Goal: Information Seeking & Learning: Learn about a topic

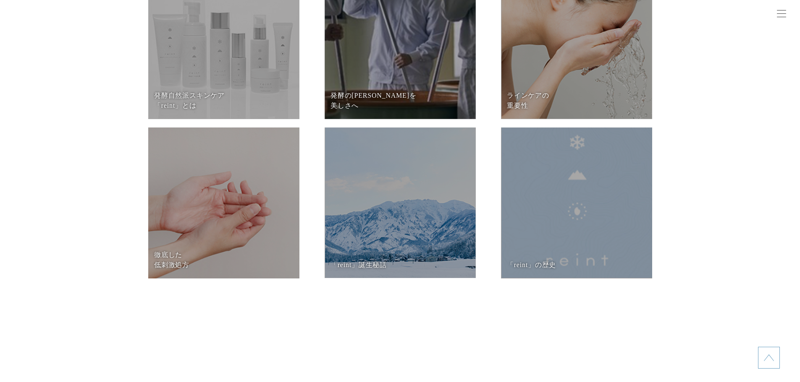
scroll to position [4229, 0]
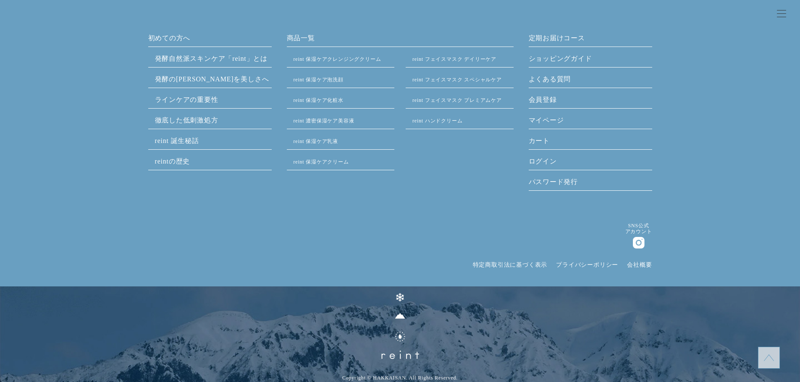
drag, startPoint x: 647, startPoint y: 92, endPoint x: 648, endPoint y: 272, distance: 180.1
click at [239, 60] on link "発酵⾃然派スキンケア「reint」とは" at bounding box center [211, 58] width 113 height 7
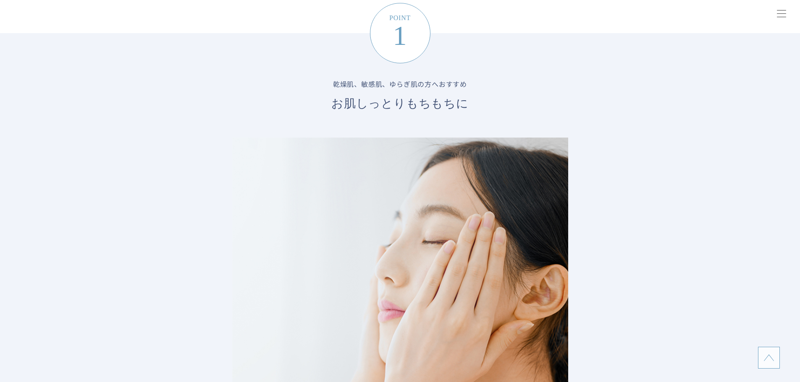
scroll to position [1050, 0]
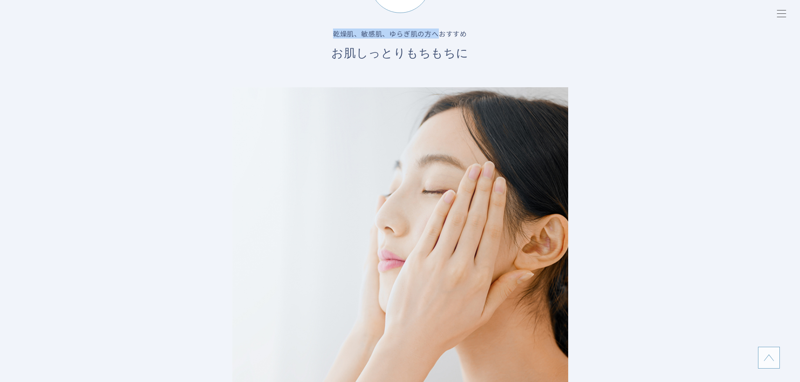
drag, startPoint x: 323, startPoint y: 34, endPoint x: 437, endPoint y: 34, distance: 113.8
click at [437, 34] on dd "乾燥肌、敏感肌、ゆらぎ肌の方へおすすめ お肌しっとりもちもちに" at bounding box center [400, 46] width 302 height 34
copy dd "乾燥肌、敏感肌、ゆらぎ肌の方へ"
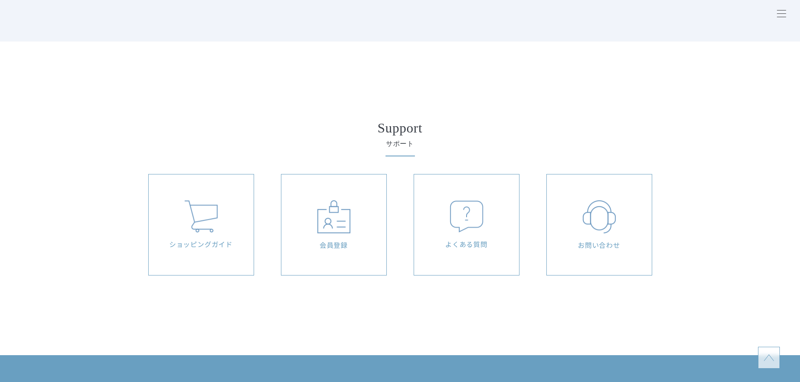
scroll to position [3401, 0]
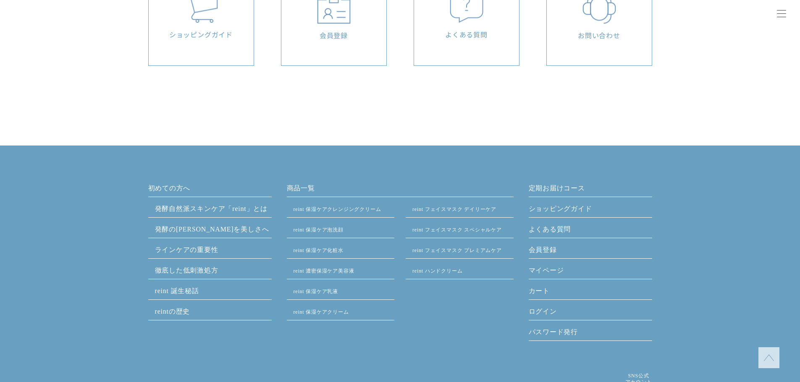
click at [193, 288] on link "reint 誕生秘話" at bounding box center [177, 291] width 44 height 7
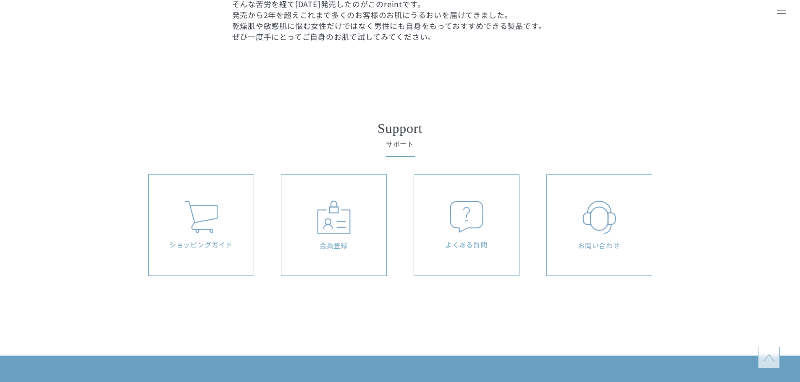
scroll to position [2099, 0]
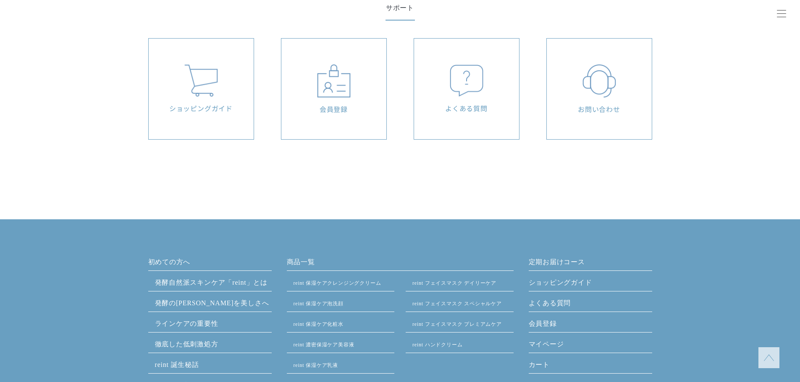
click at [490, 120] on div "よくある質問" at bounding box center [466, 89] width 105 height 101
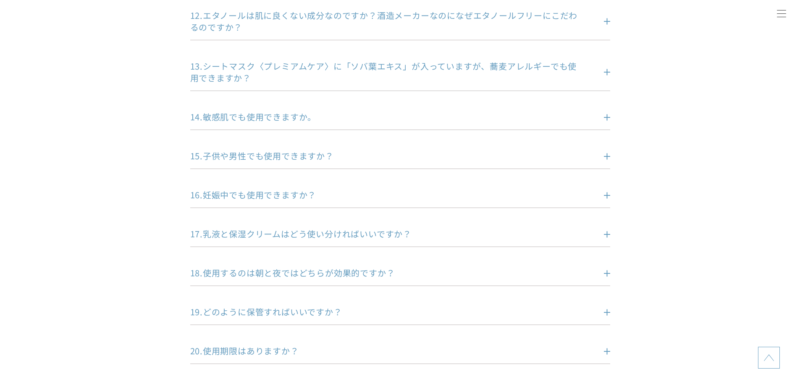
scroll to position [630, 0]
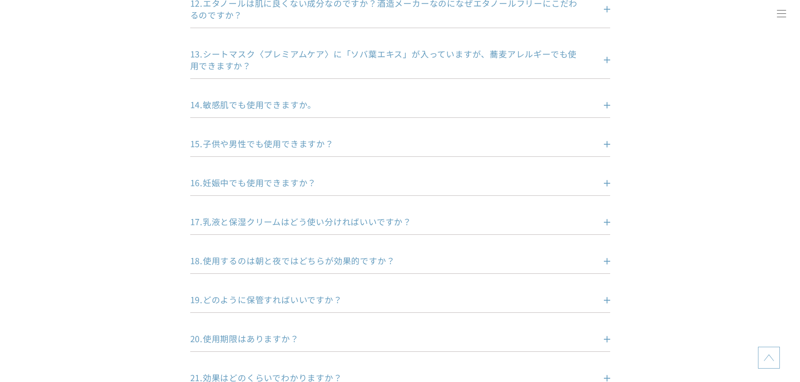
click at [316, 109] on p "14.敏感肌でも使用できますか。" at bounding box center [387, 105] width 395 height 12
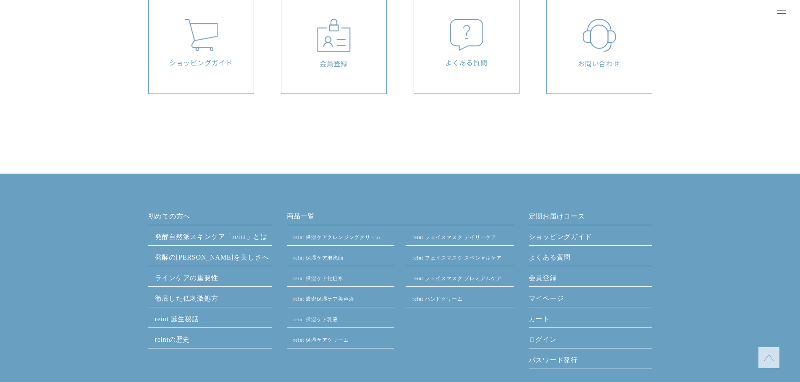
scroll to position [1973, 0]
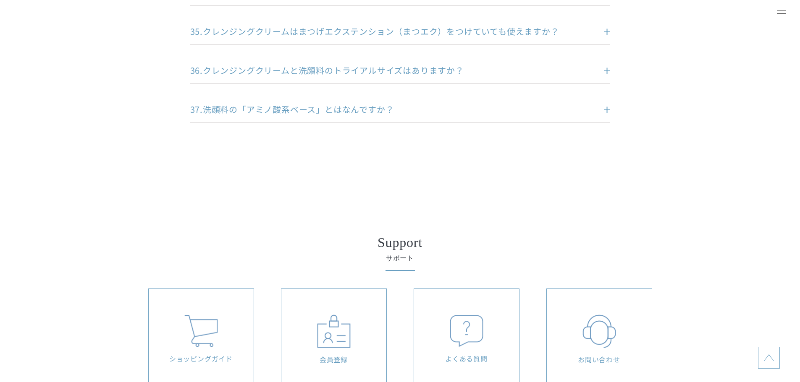
drag, startPoint x: 319, startPoint y: 298, endPoint x: 330, endPoint y: 87, distance: 211.5
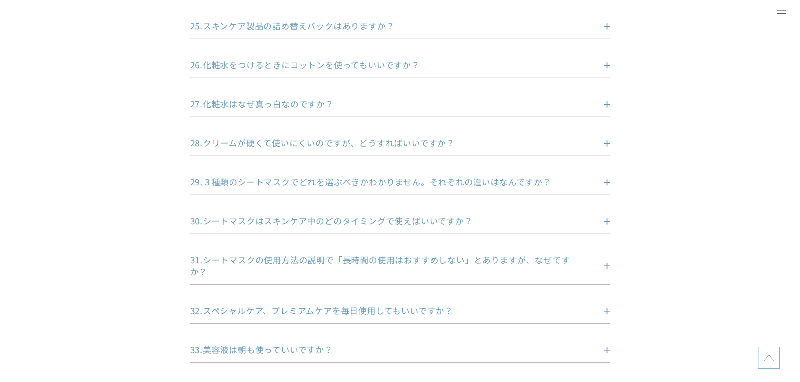
scroll to position [0, 0]
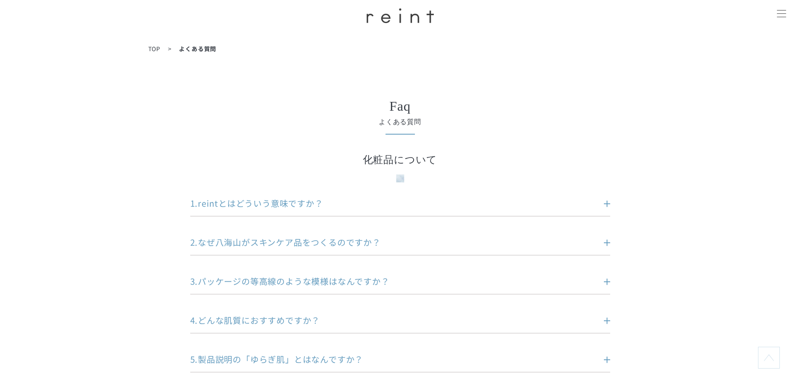
drag, startPoint x: 328, startPoint y: 197, endPoint x: 328, endPoint y: 15, distance: 182.2
click at [150, 49] on span "TOP" at bounding box center [154, 49] width 12 height 8
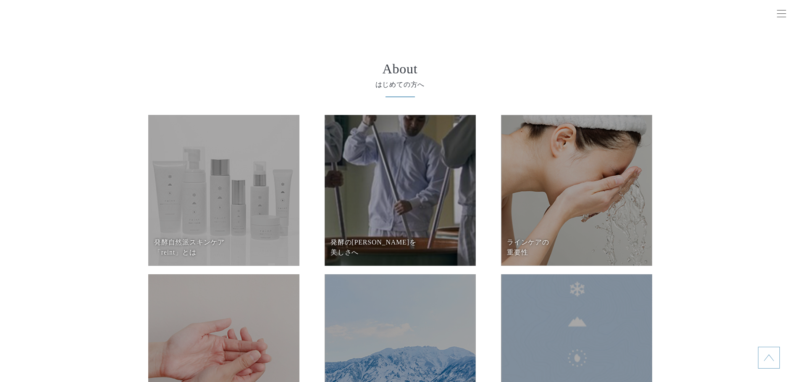
scroll to position [3695, 0]
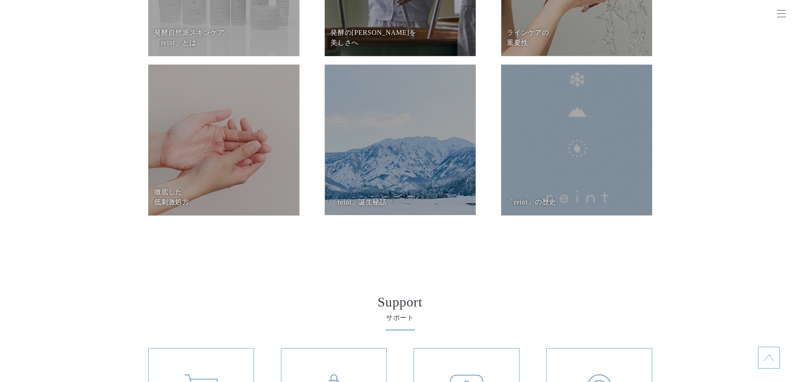
click at [293, 162] on dd at bounding box center [223, 140] width 151 height 151
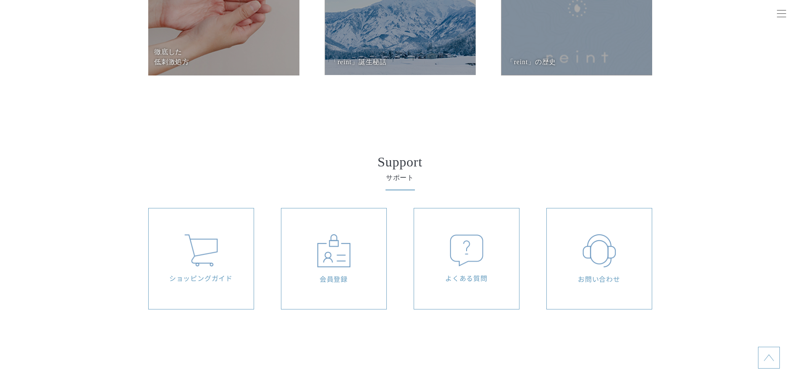
scroll to position [3653, 0]
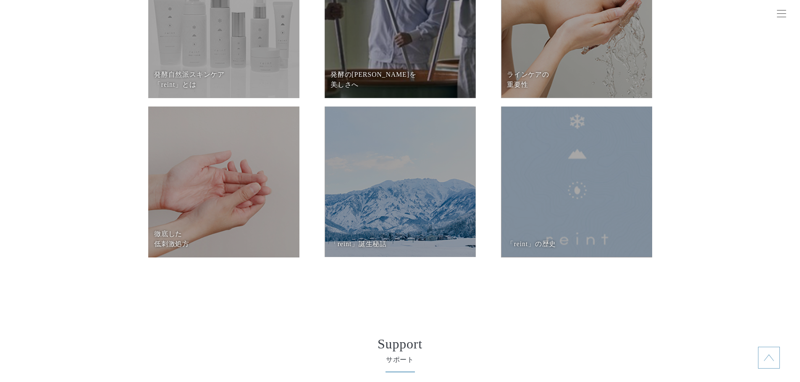
click at [417, 71] on dt "発酵の[PERSON_NAME]を 美しさへ" at bounding box center [399, 80] width 139 height 20
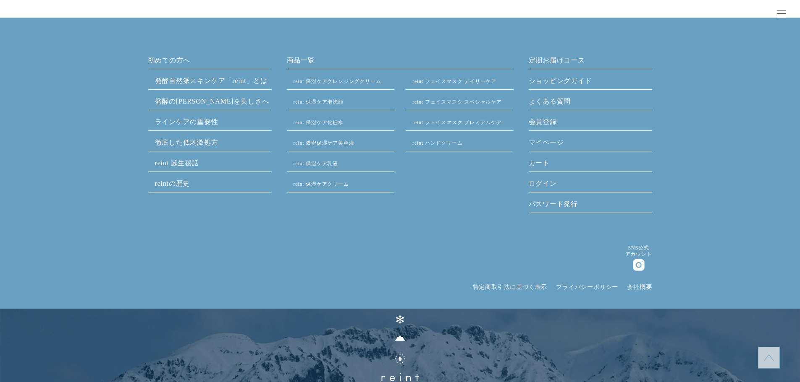
scroll to position [2145, 0]
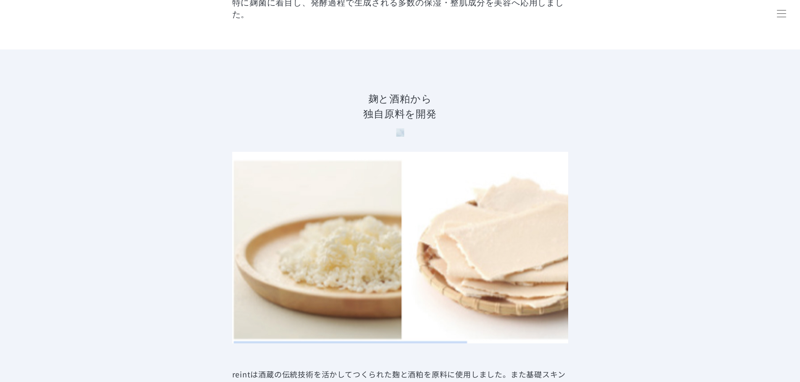
scroll to position [588, 0]
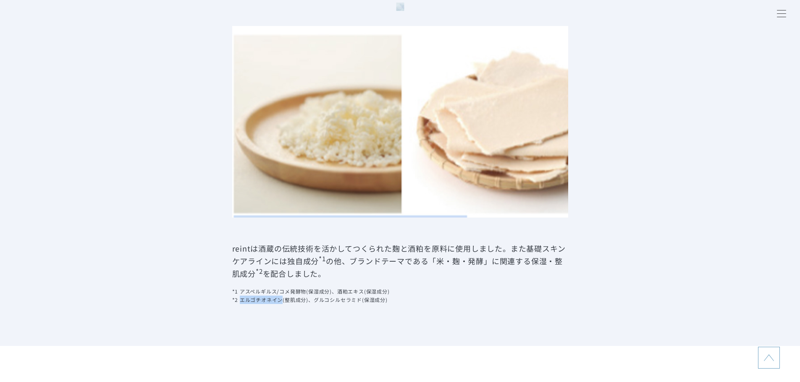
drag, startPoint x: 283, startPoint y: 303, endPoint x: 239, endPoint y: 299, distance: 43.9
click at [239, 299] on p "*1 アスペルギルス/コメ発酵物(保湿成分)、酒粕エキス(保湿成分) *2 エルゴチオネイン(整肌成分)、グルコシルセラミド(保湿成分)" at bounding box center [400, 296] width 336 height 17
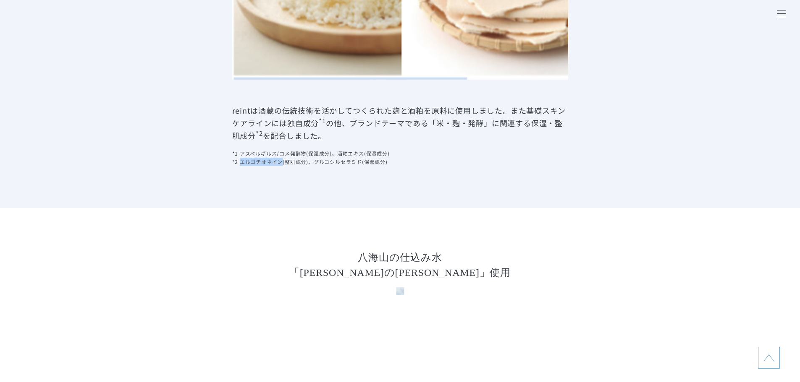
scroll to position [714, 0]
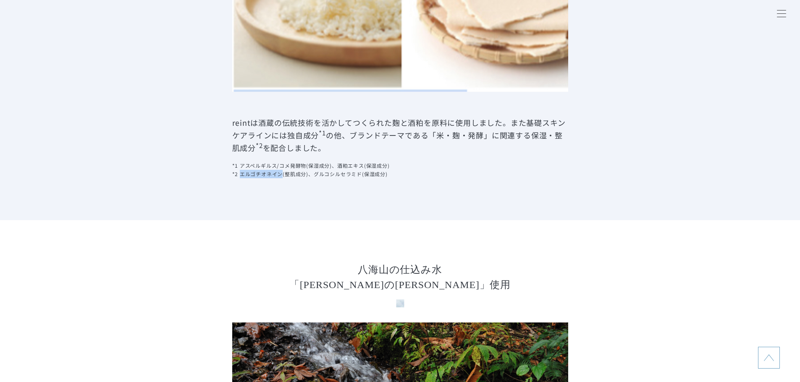
copy p "エルゴチオネイン"
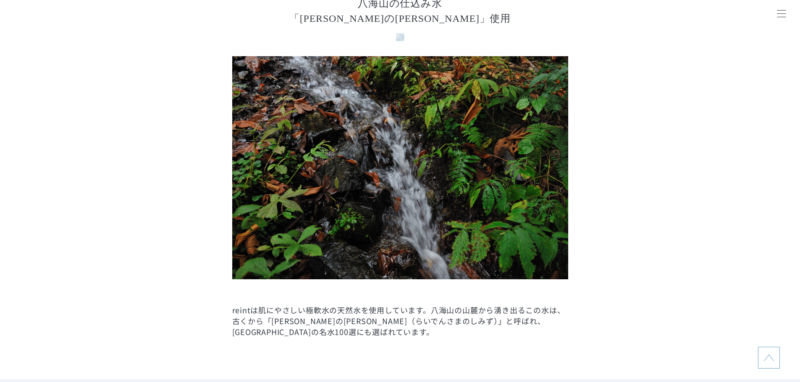
scroll to position [1050, 0]
